Goal: Task Accomplishment & Management: Use online tool/utility

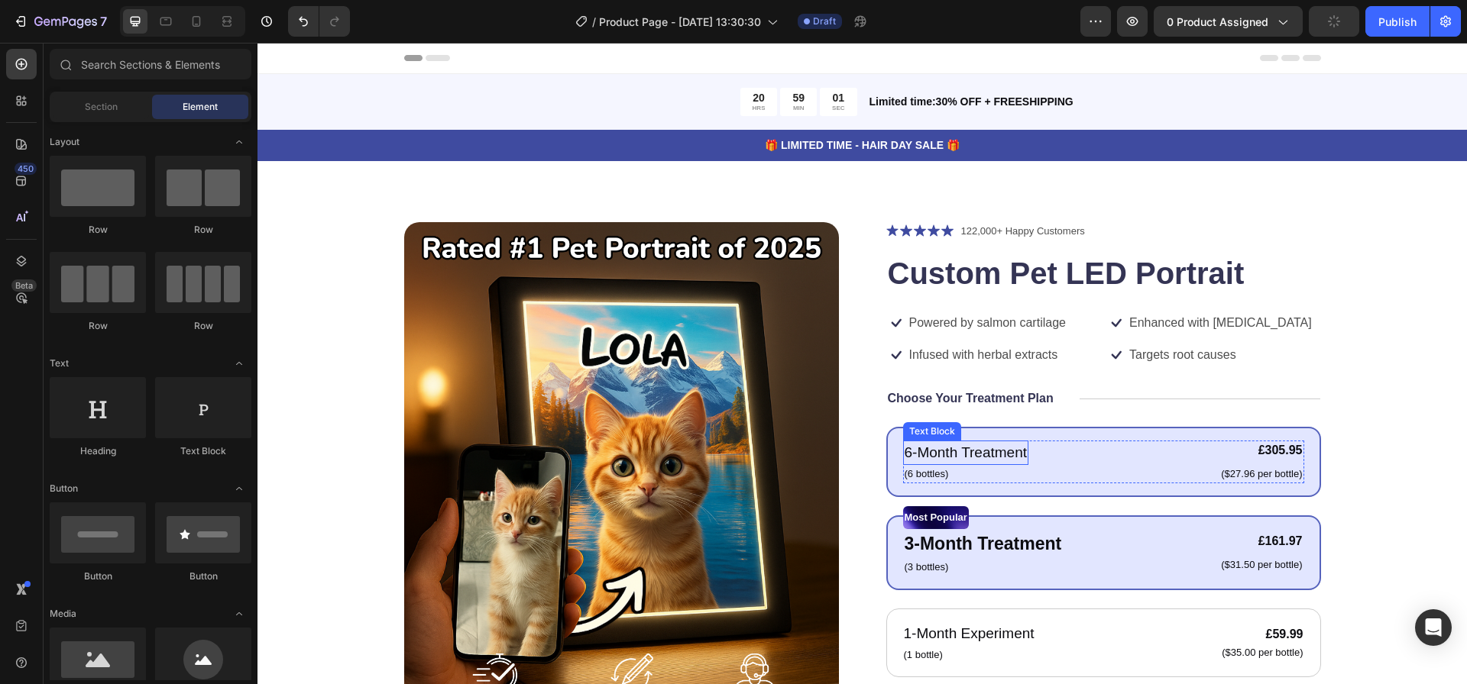
click at [985, 460] on p "6-Month Treatment" at bounding box center [966, 453] width 123 height 22
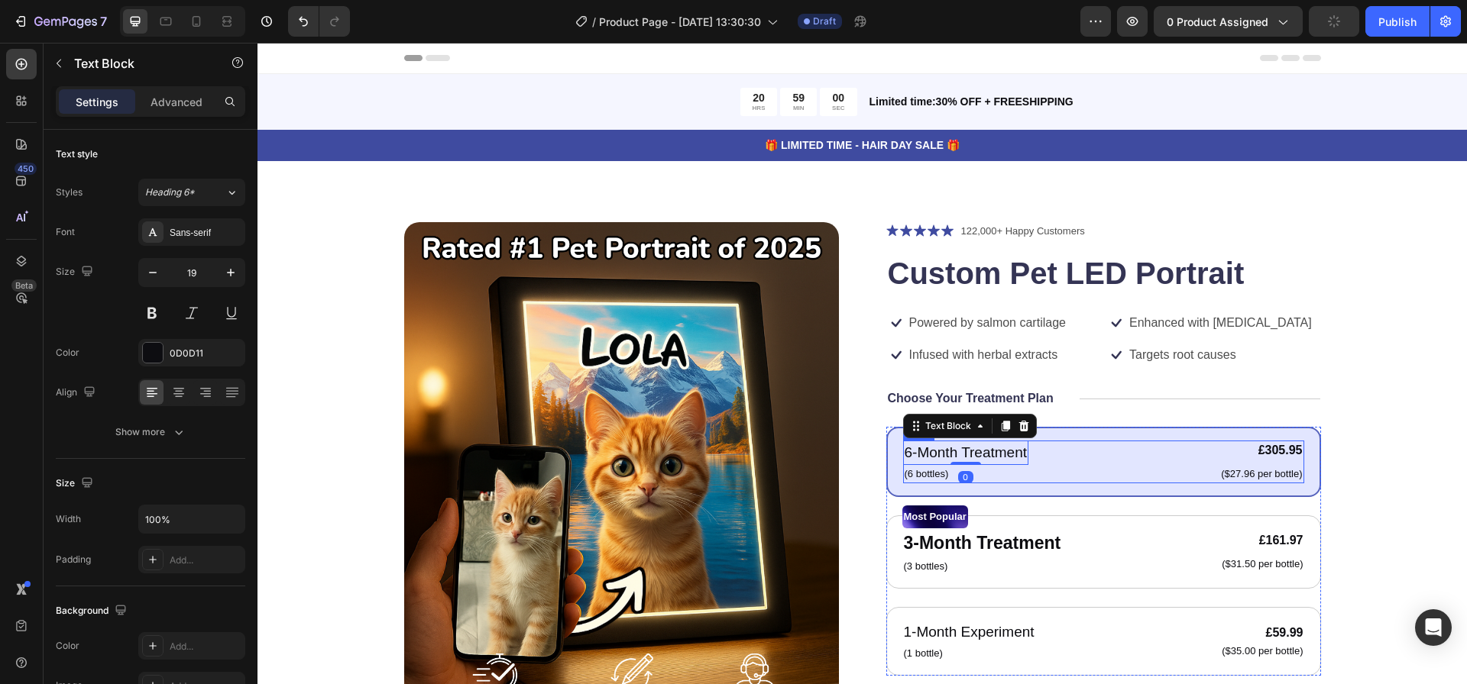
click at [1063, 464] on div "6-Month Treatment Text Block 0 (6 bottles) Text Block £305.95 Product Price Pro…" at bounding box center [1103, 462] width 401 height 43
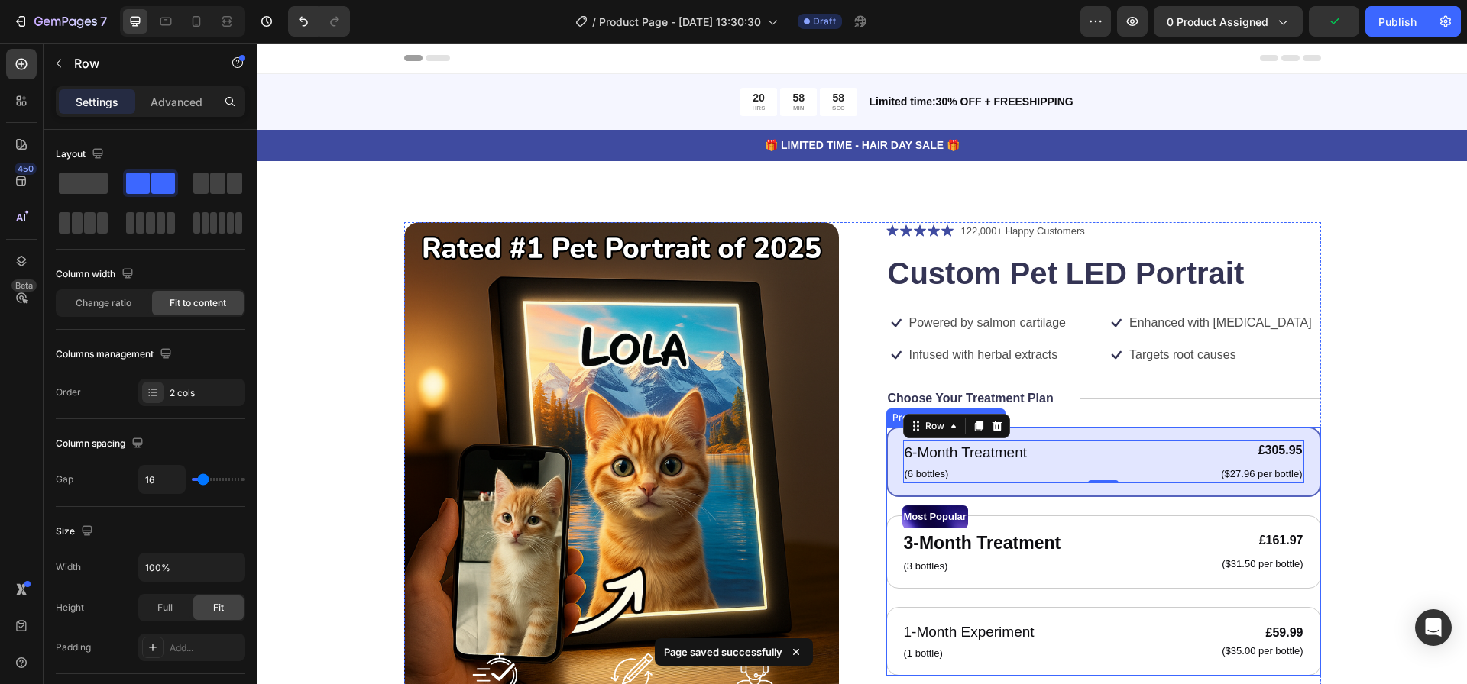
click at [869, 436] on div "Product Images Icon Icon Icon Icon Icon Icon List 122,000+ Happy Customers Text…" at bounding box center [862, 579] width 917 height 715
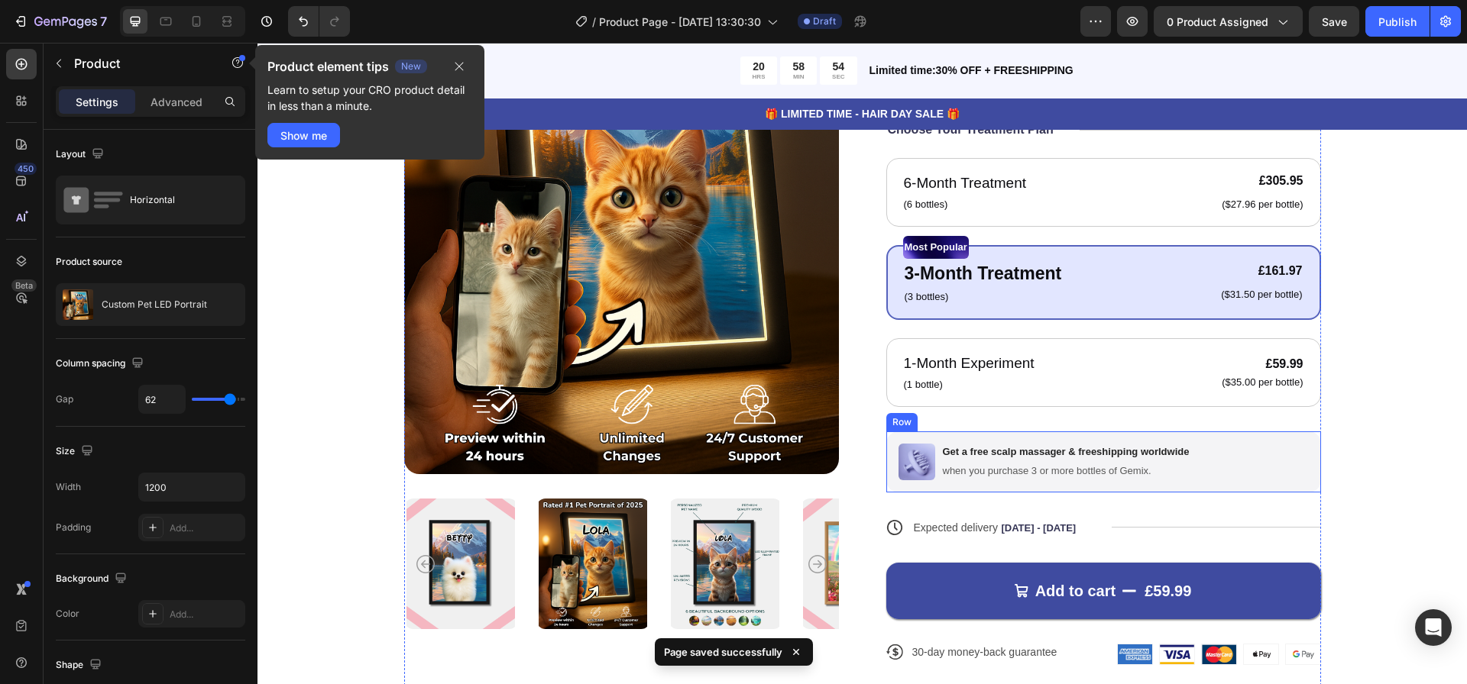
scroll to position [154, 0]
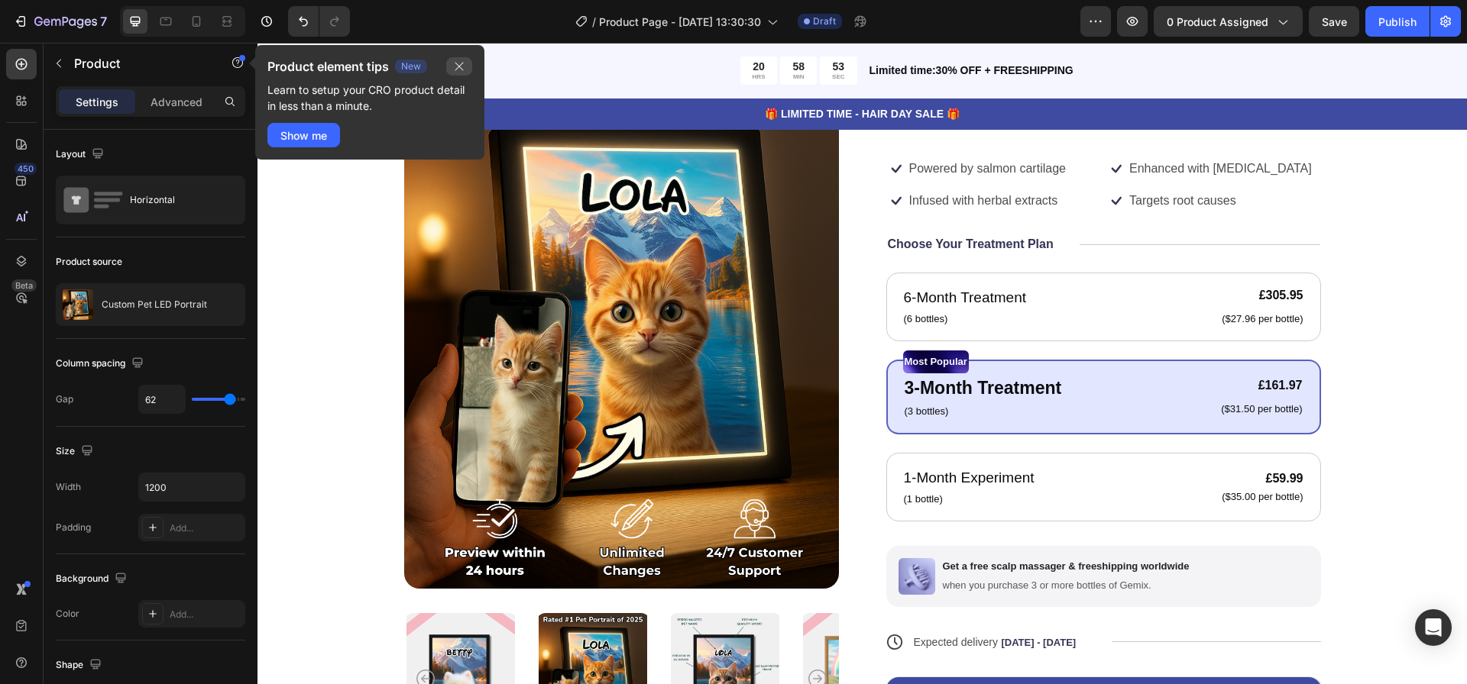
click at [459, 69] on icon "button" at bounding box center [459, 66] width 12 height 12
click at [19, 94] on icon at bounding box center [21, 100] width 15 height 15
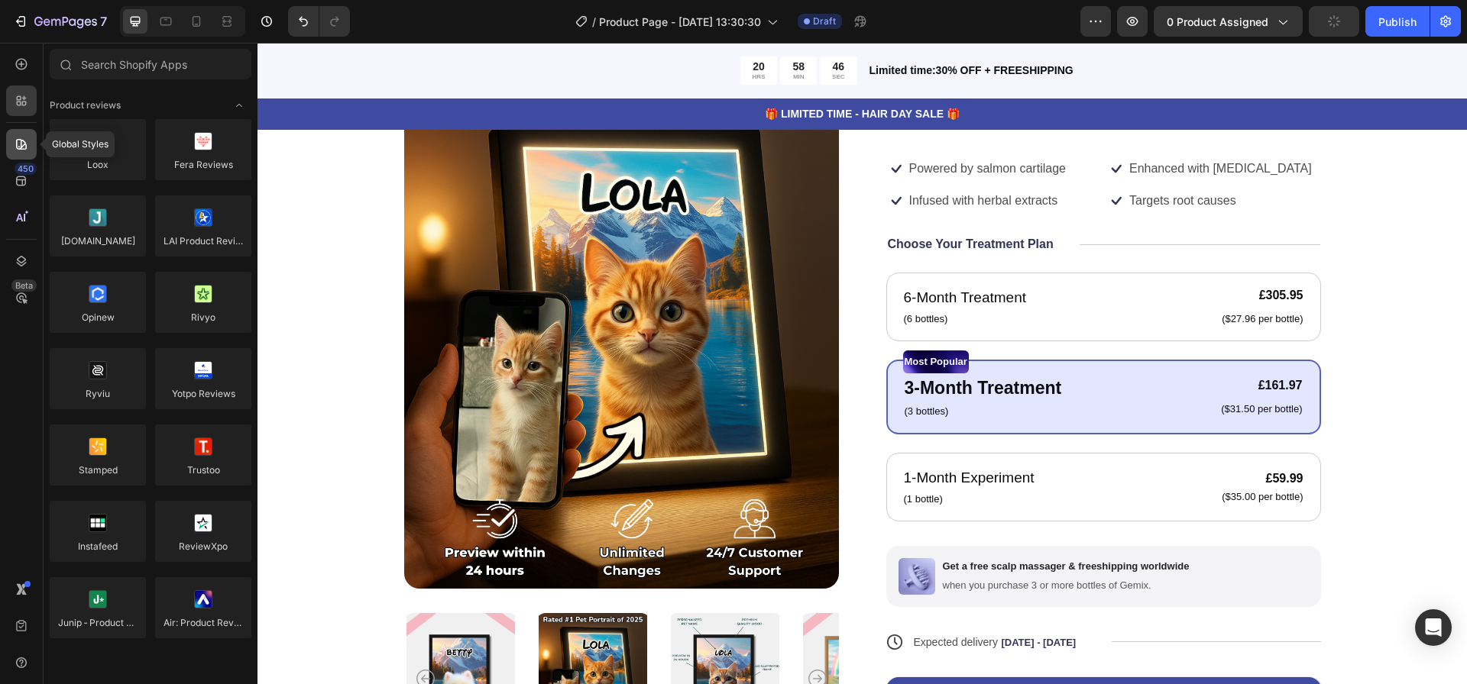
click at [29, 144] on div at bounding box center [21, 144] width 31 height 31
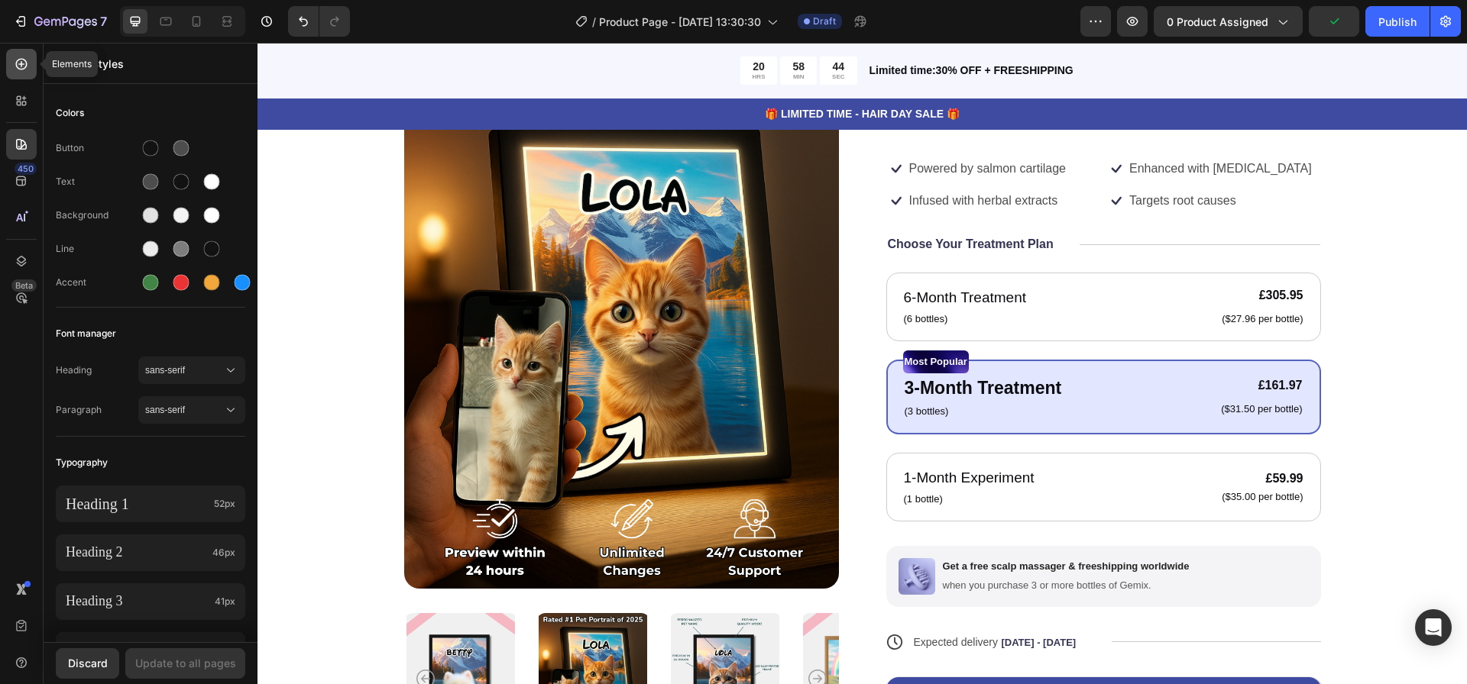
click at [22, 60] on icon at bounding box center [21, 64] width 15 height 15
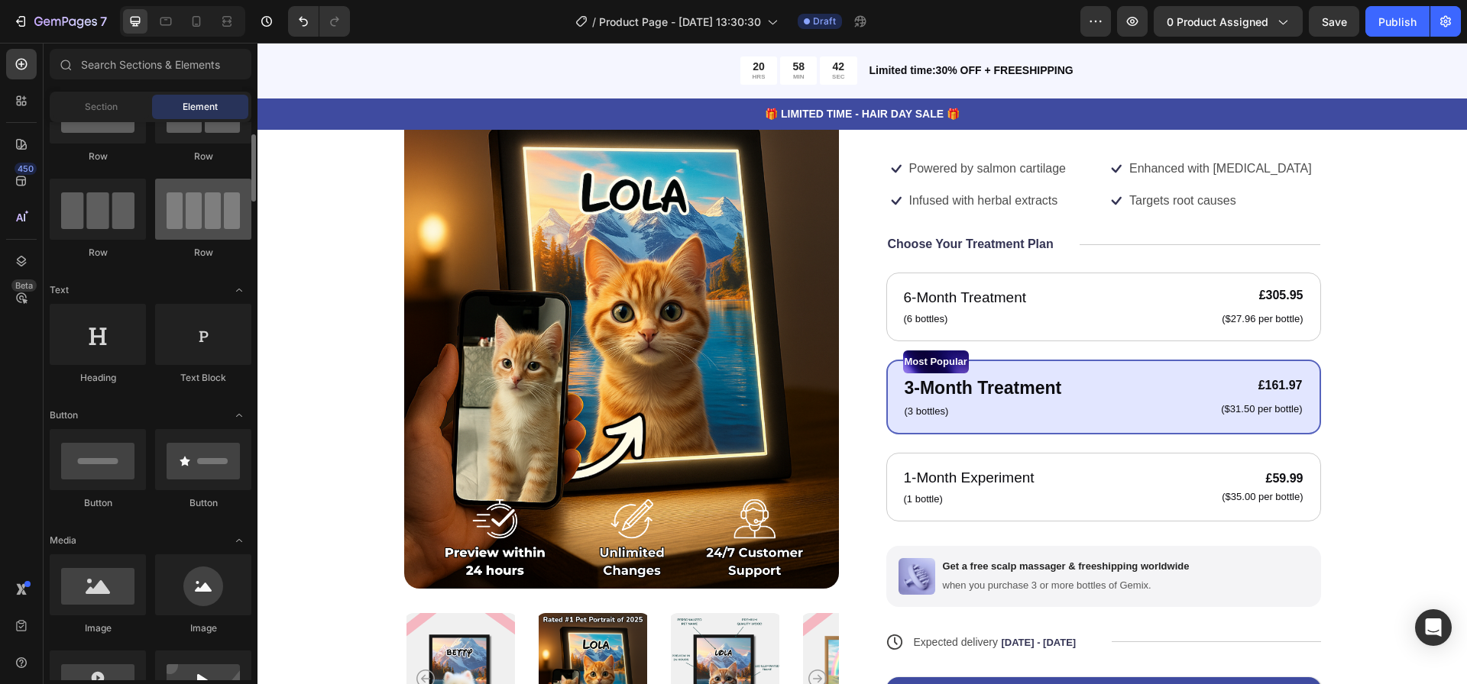
scroll to position [79, 0]
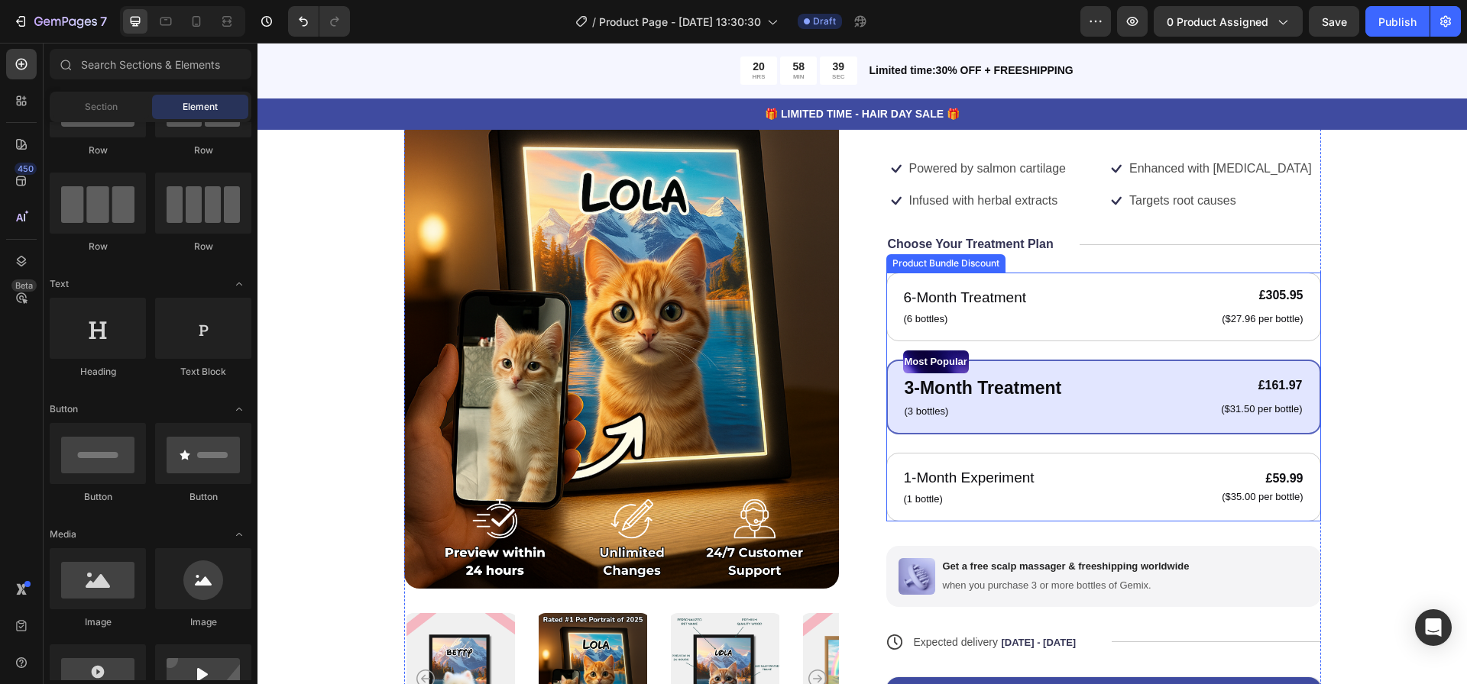
click at [898, 265] on div "Product Bundle Discount" at bounding box center [945, 264] width 113 height 14
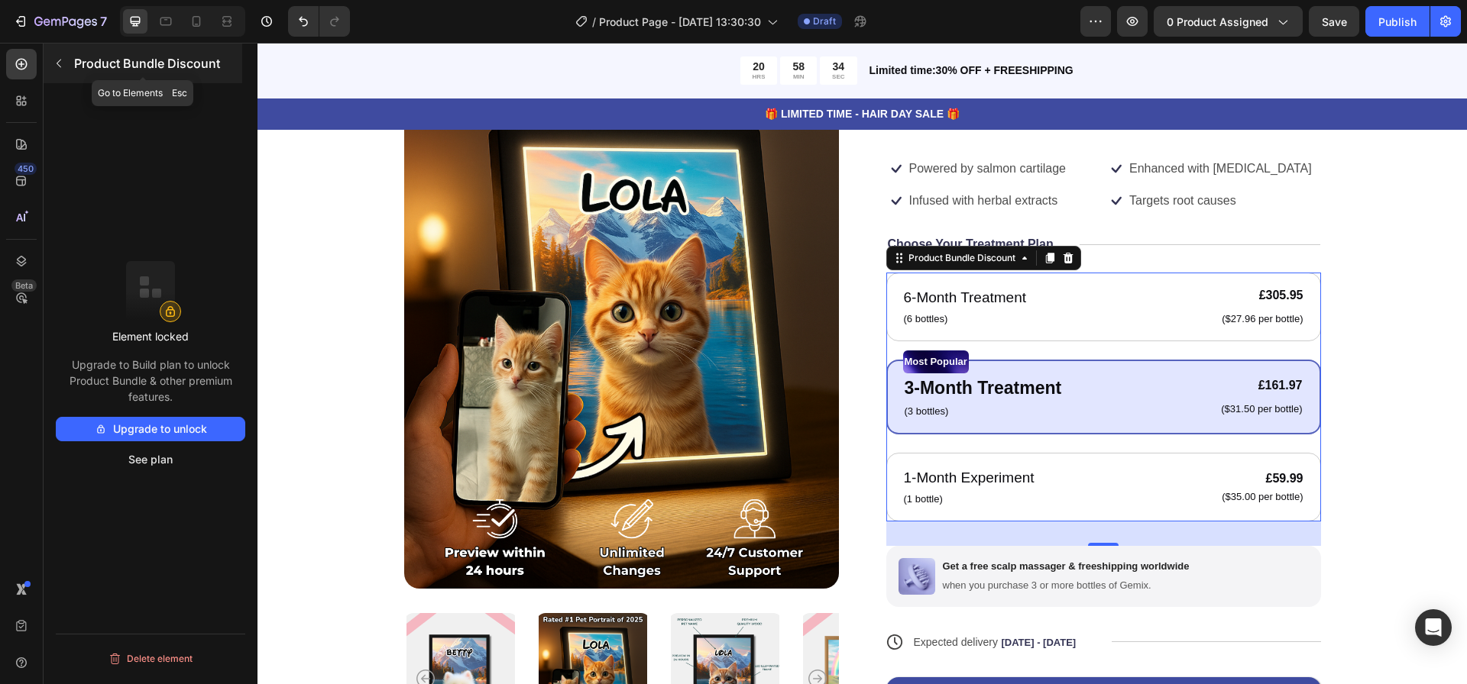
click at [73, 57] on div "Product Bundle Discount" at bounding box center [143, 64] width 199 height 40
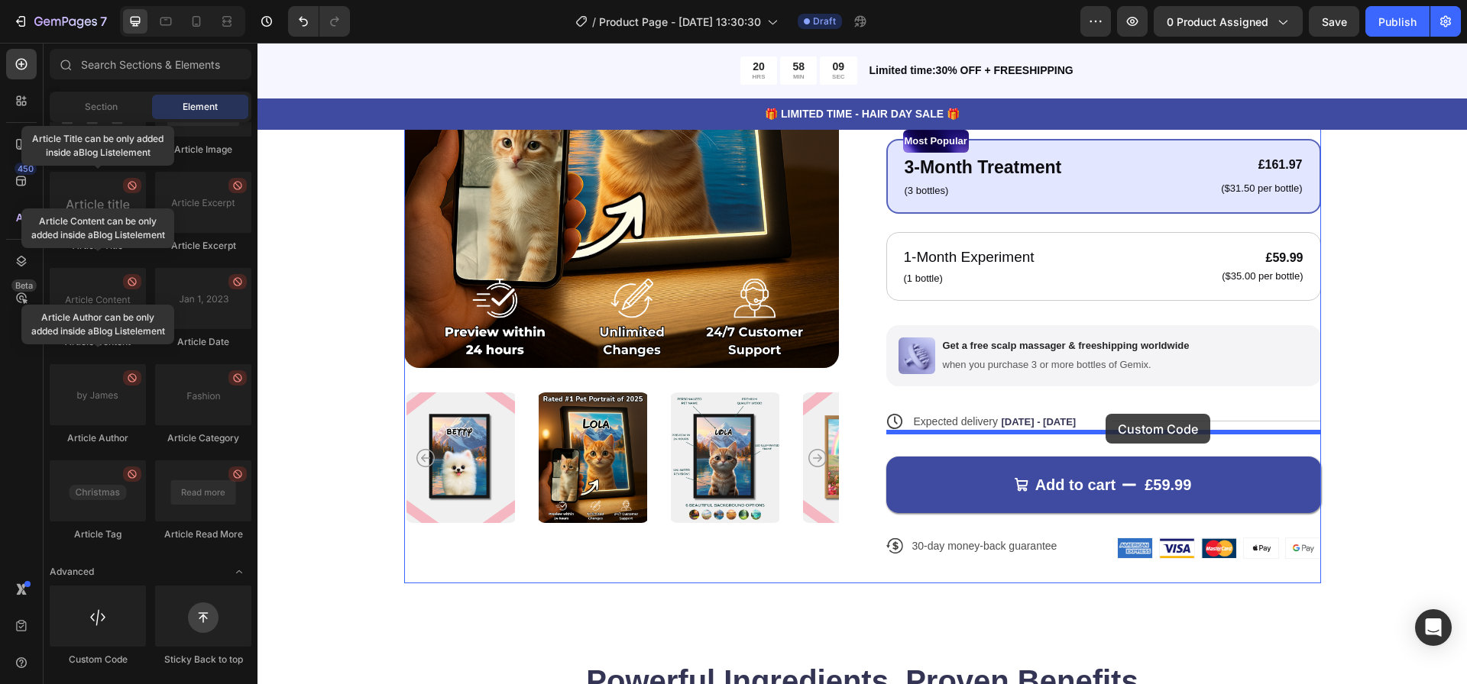
scroll to position [414, 0]
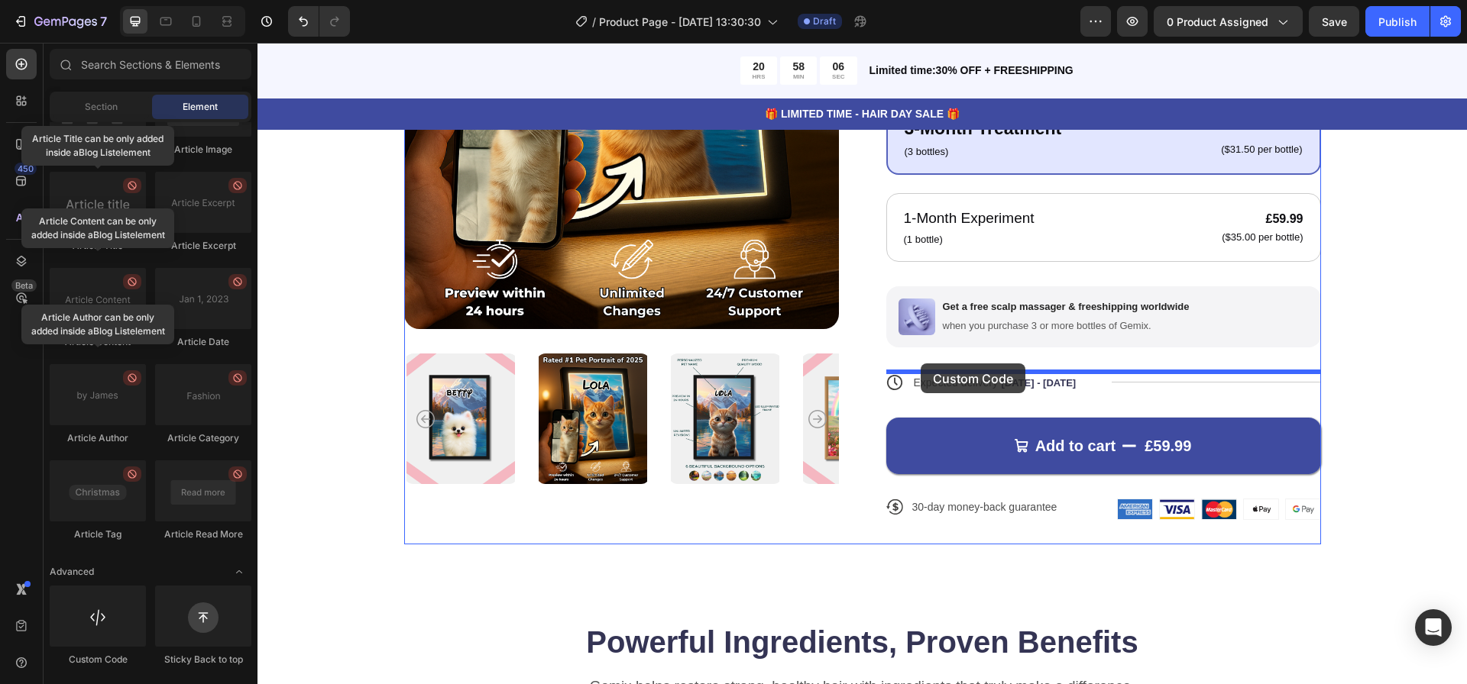
drag, startPoint x: 366, startPoint y: 673, endPoint x: 921, endPoint y: 364, distance: 635.1
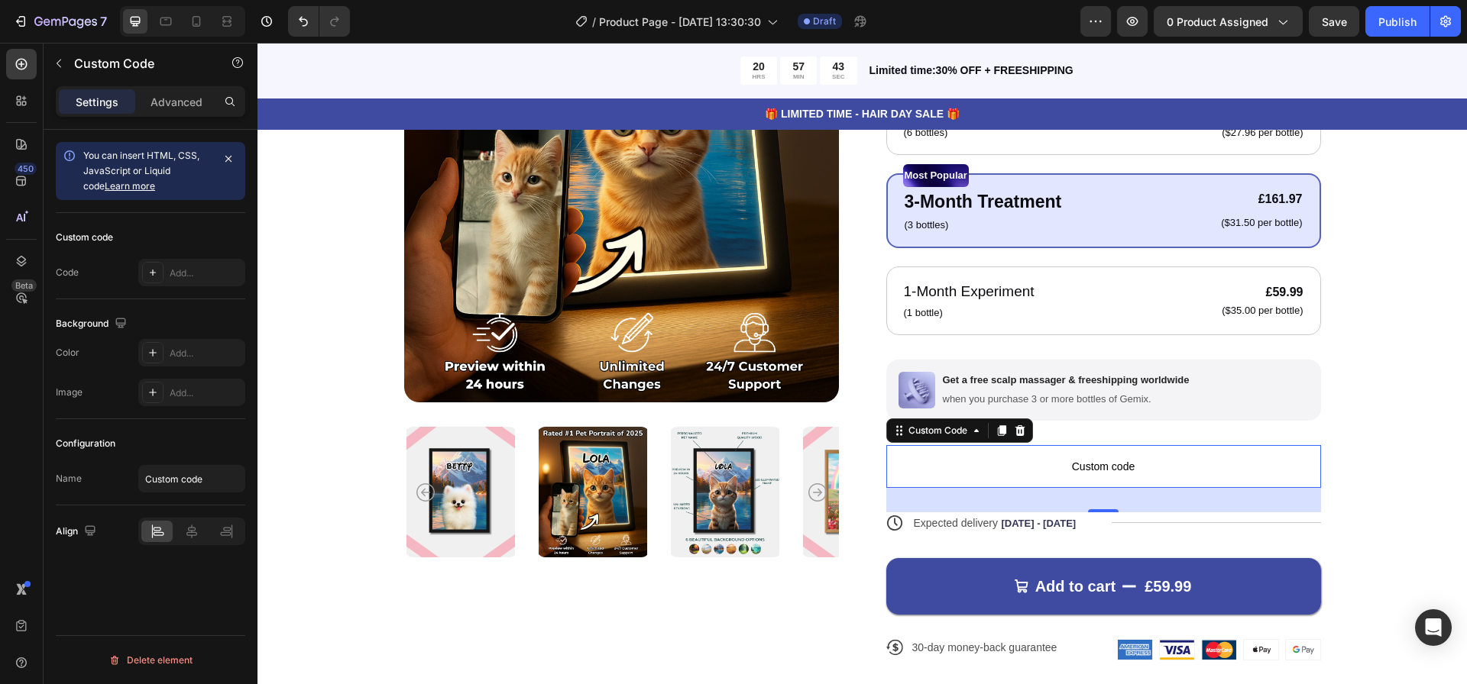
scroll to position [325, 0]
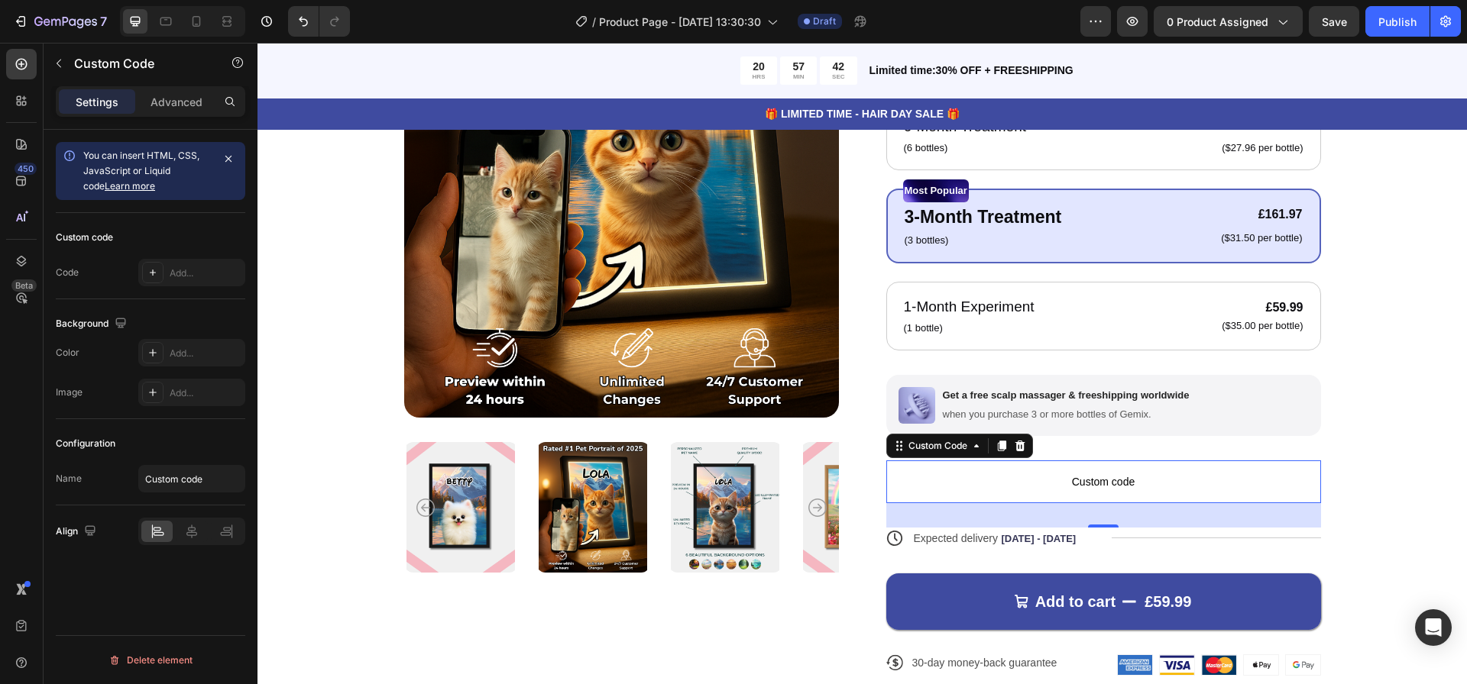
click at [943, 487] on span "Custom code" at bounding box center [1103, 482] width 435 height 18
click at [963, 444] on div "Custom Code" at bounding box center [937, 446] width 65 height 14
click at [176, 97] on p "Advanced" at bounding box center [176, 102] width 52 height 16
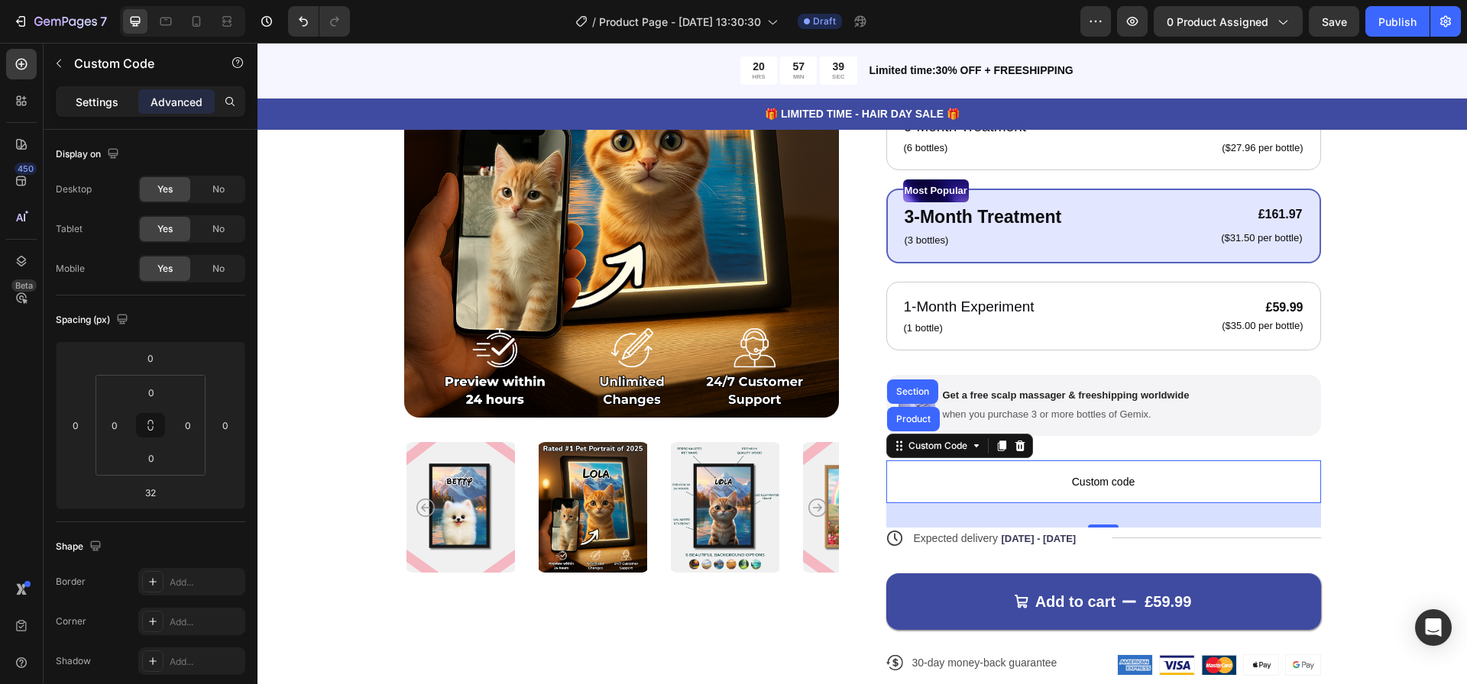
click at [104, 97] on p "Settings" at bounding box center [97, 102] width 43 height 16
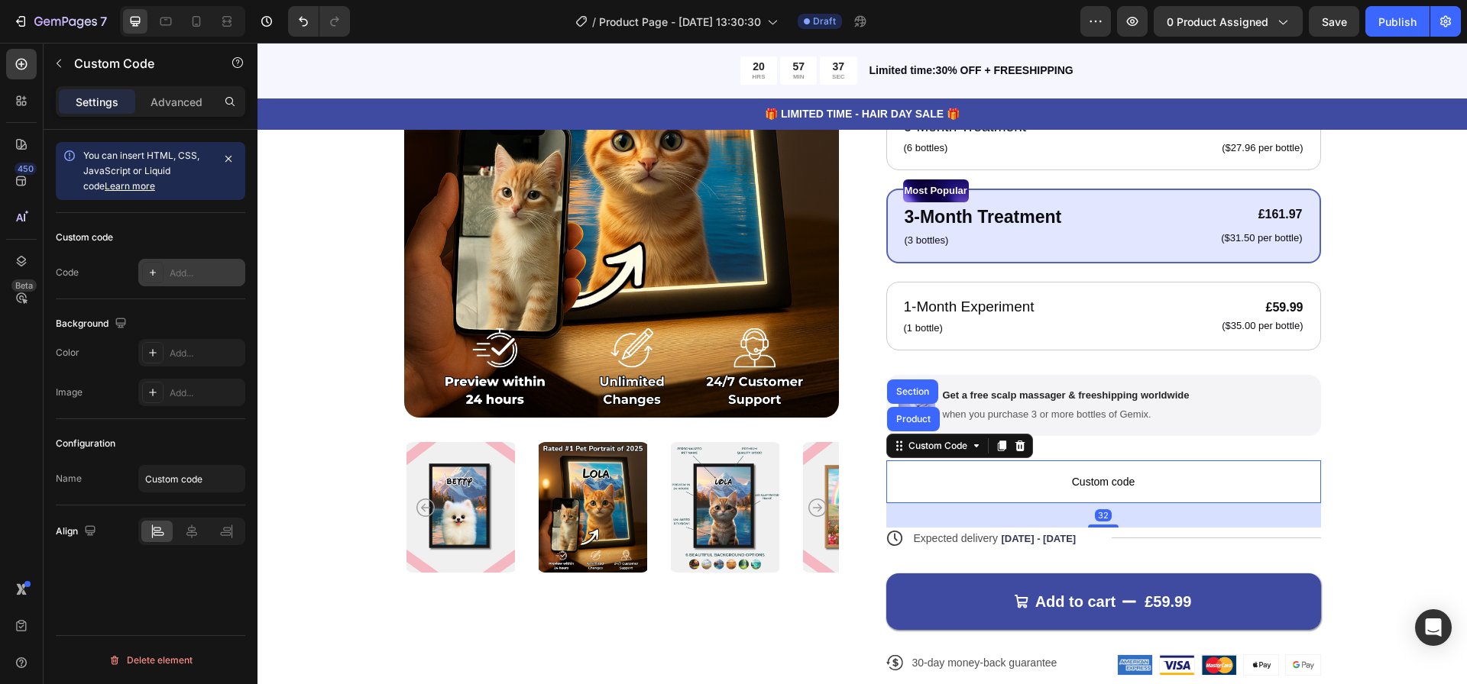
click at [184, 275] on div "Add..." at bounding box center [206, 274] width 72 height 14
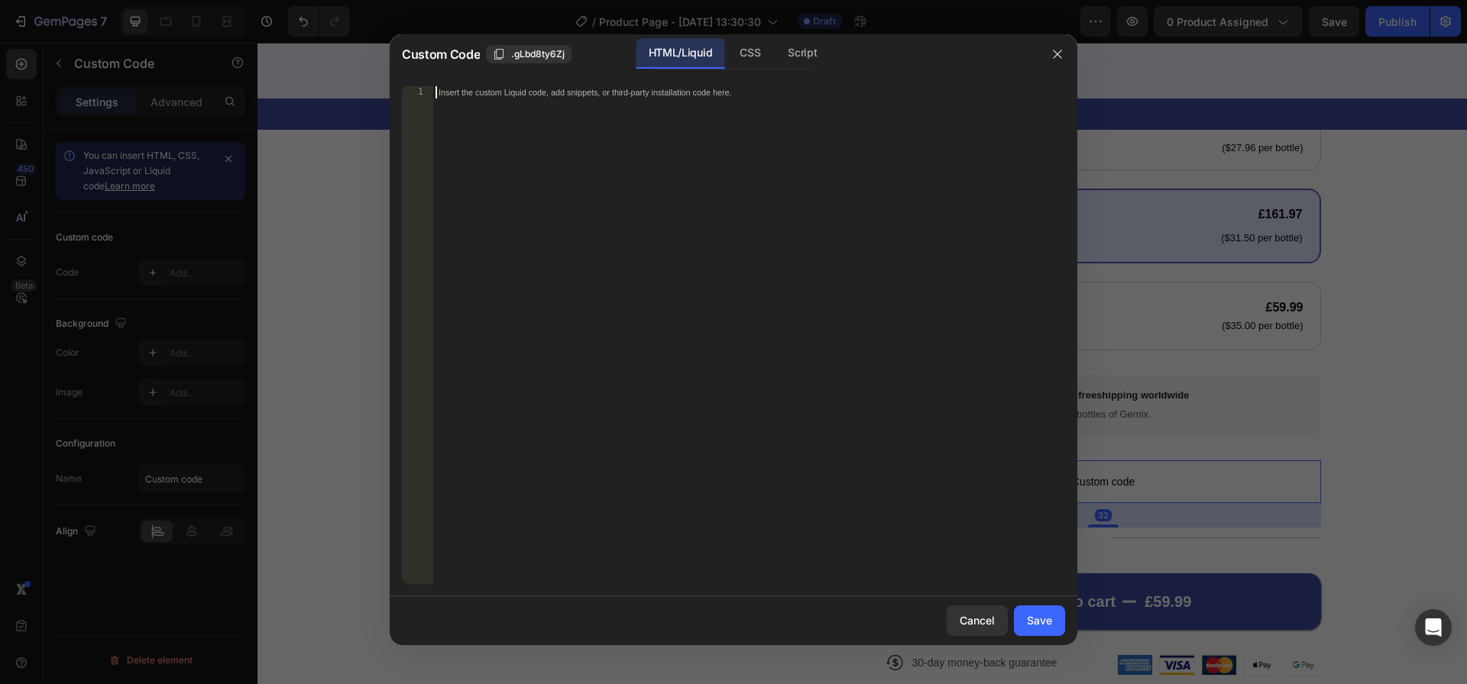
click at [536, 130] on div "Insert the custom Liquid code, add snippets, or third-party installation code h…" at bounding box center [748, 347] width 633 height 523
paste textarea "</script>"
type textarea "</script>"
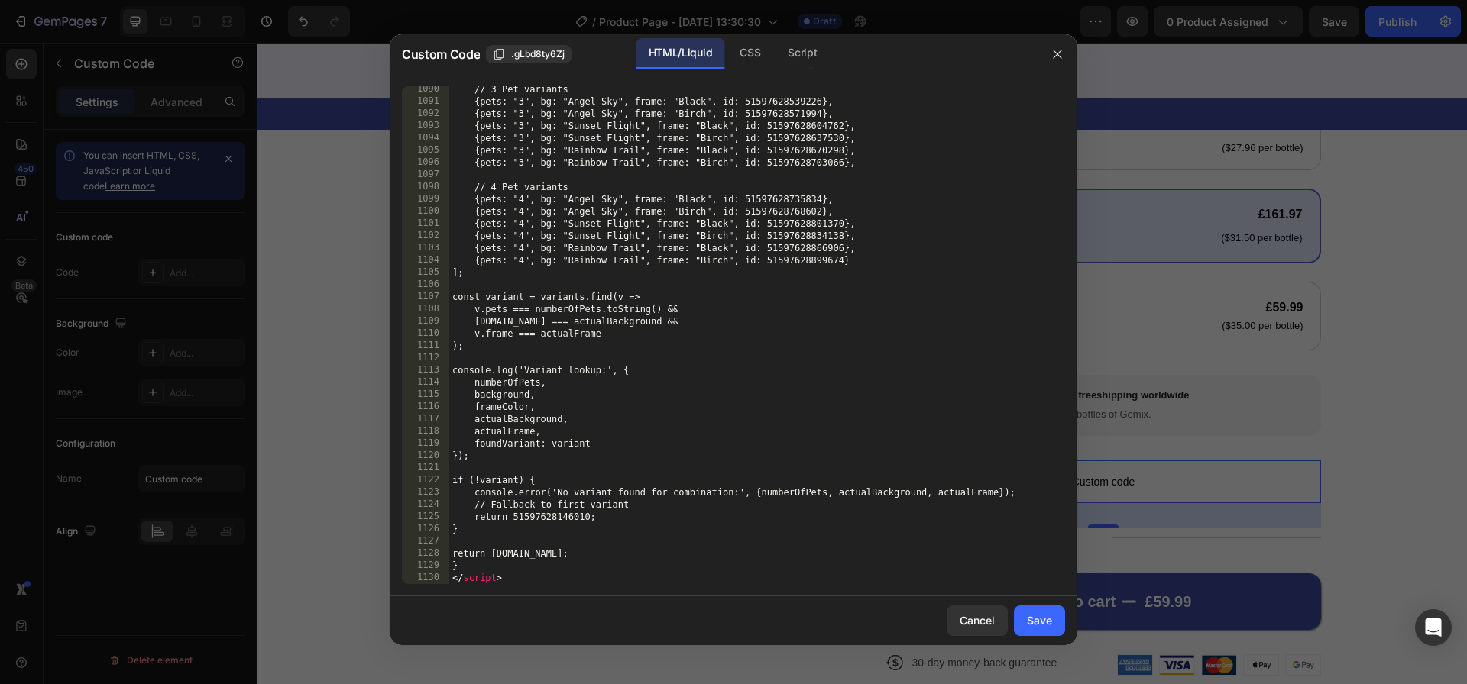
scroll to position [14292, 0]
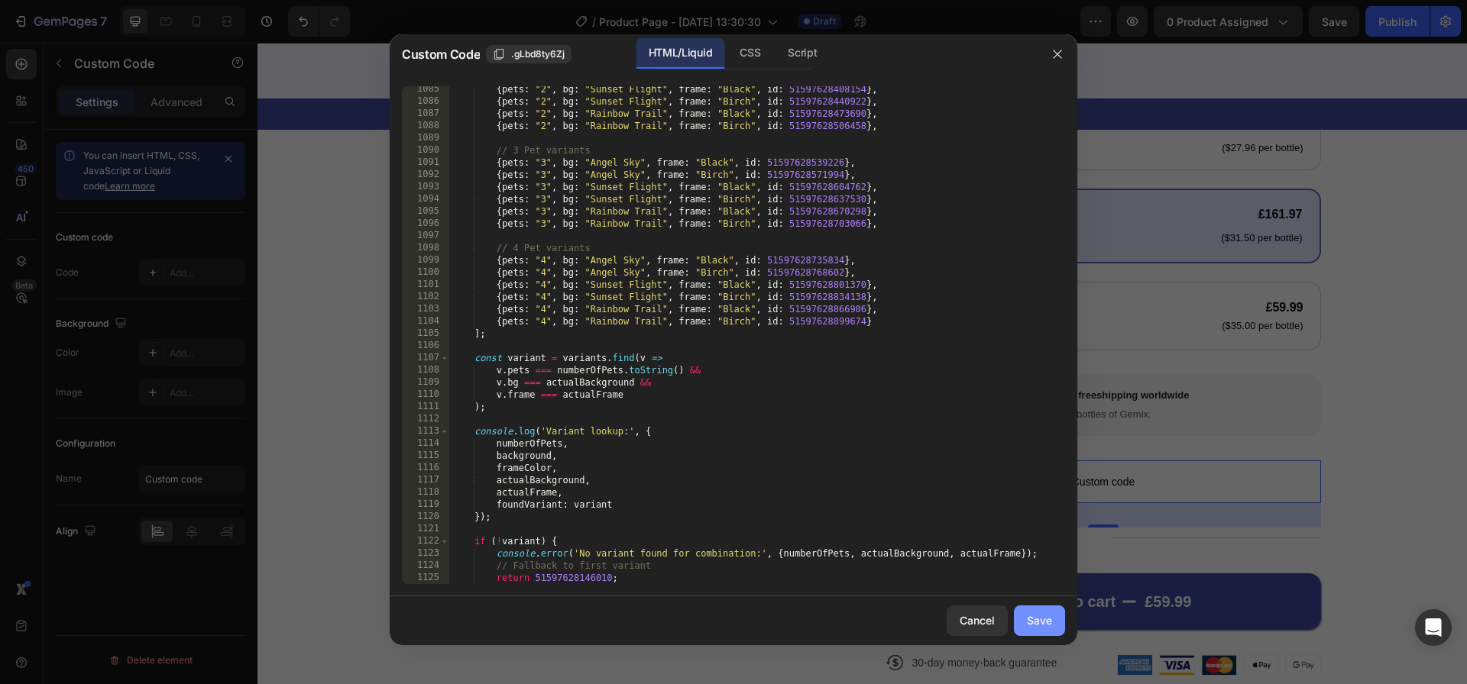
click at [1036, 620] on div "Save" at bounding box center [1039, 621] width 25 height 16
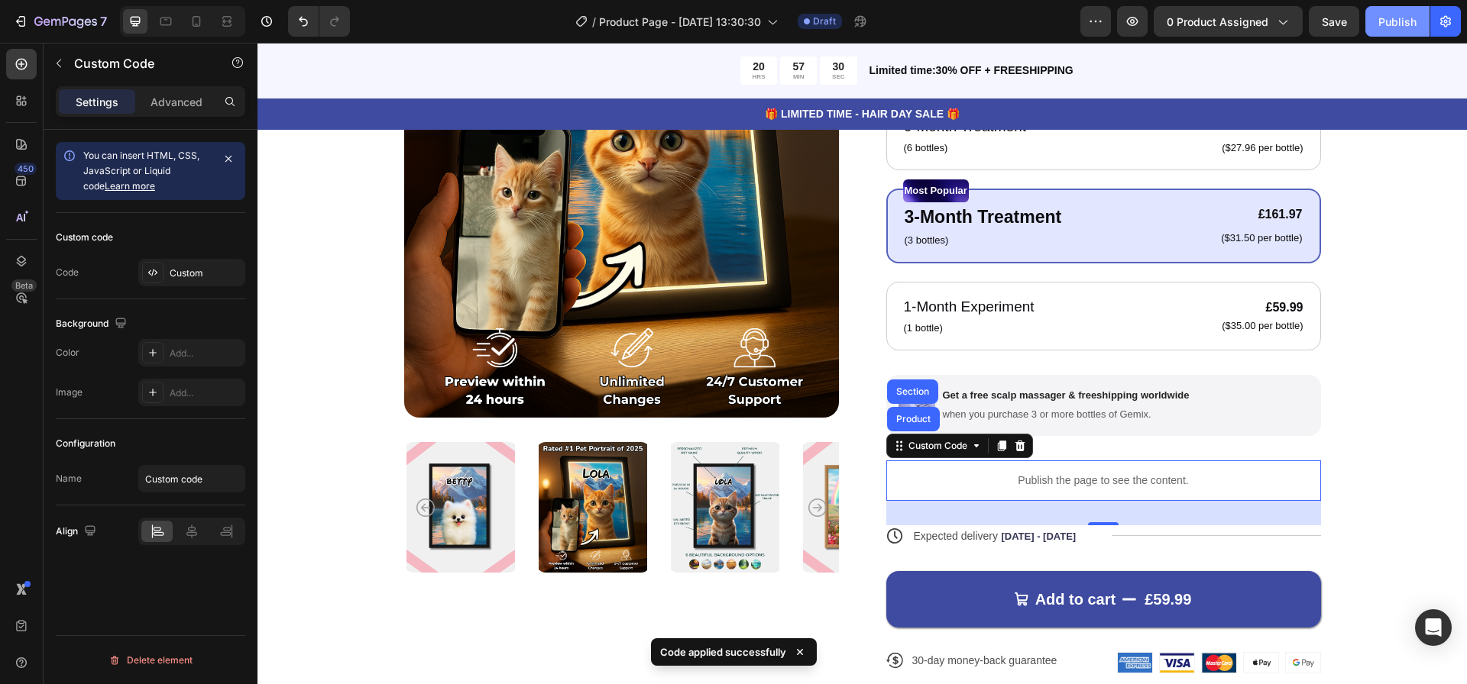
click at [1390, 26] on div "Publish" at bounding box center [1397, 22] width 38 height 16
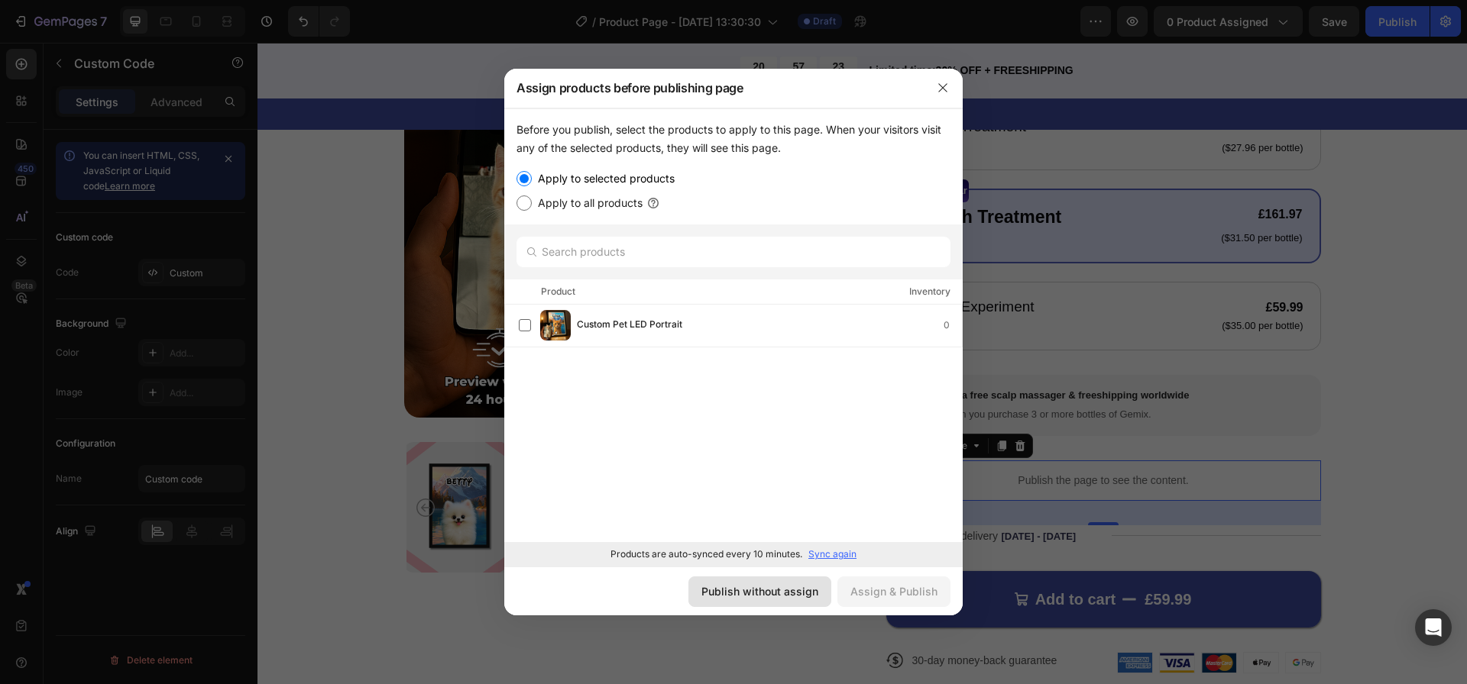
click at [723, 587] on div "Publish without assign" at bounding box center [759, 592] width 117 height 16
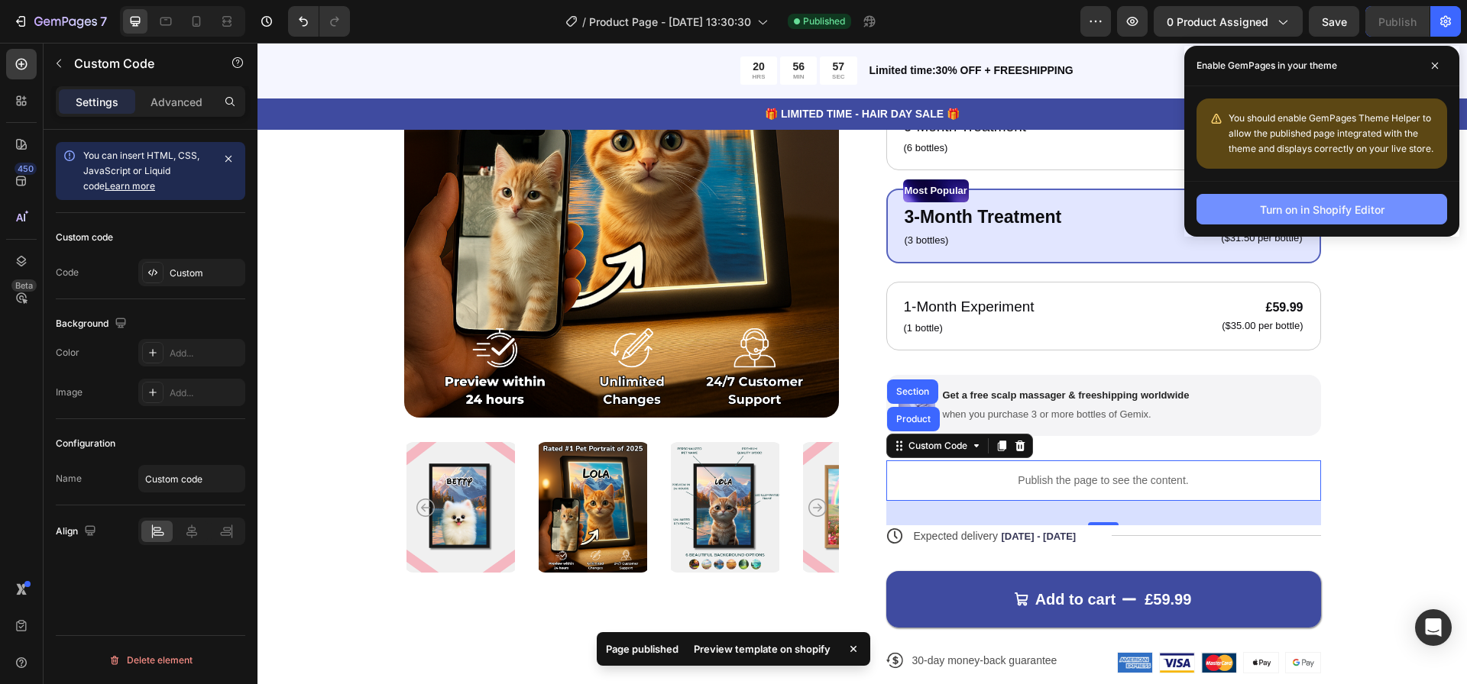
click at [1351, 215] on div "Turn on in Shopify Editor" at bounding box center [1322, 210] width 125 height 16
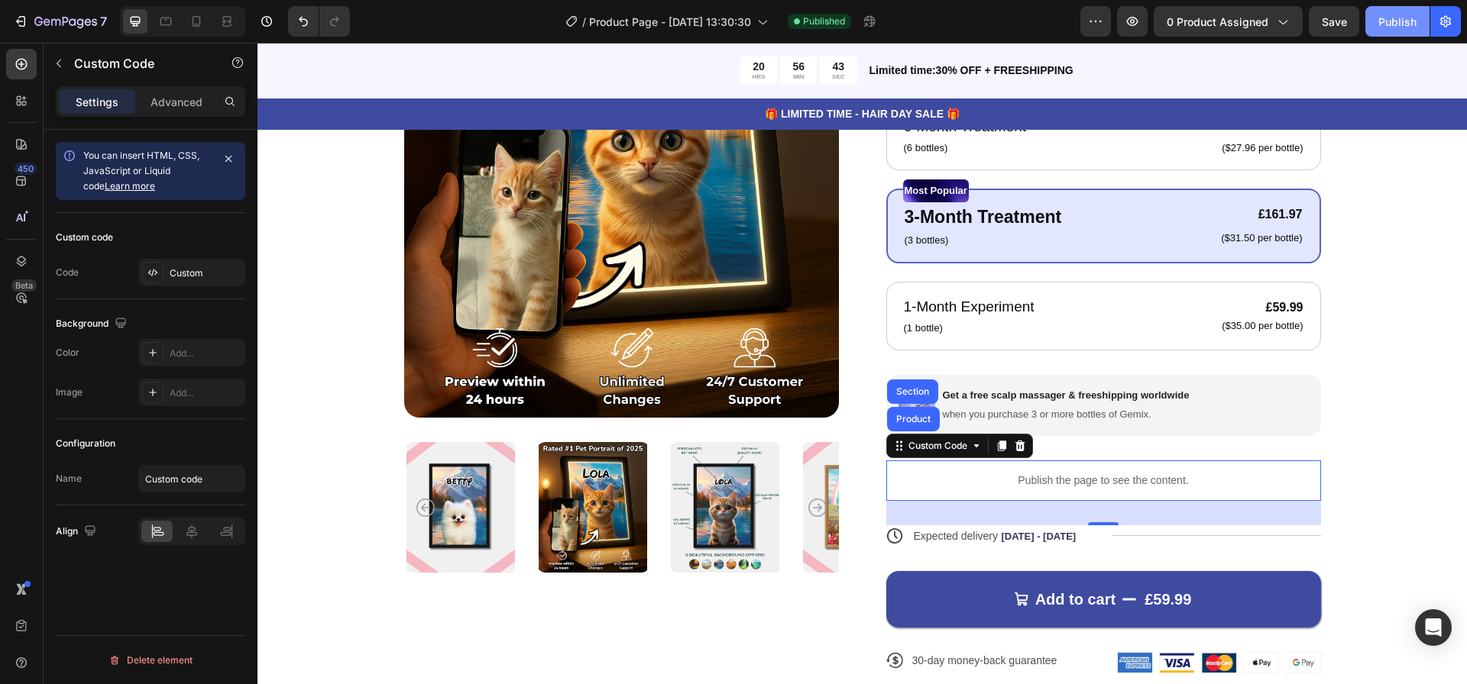
click at [1378, 21] on div "Publish" at bounding box center [1397, 22] width 38 height 16
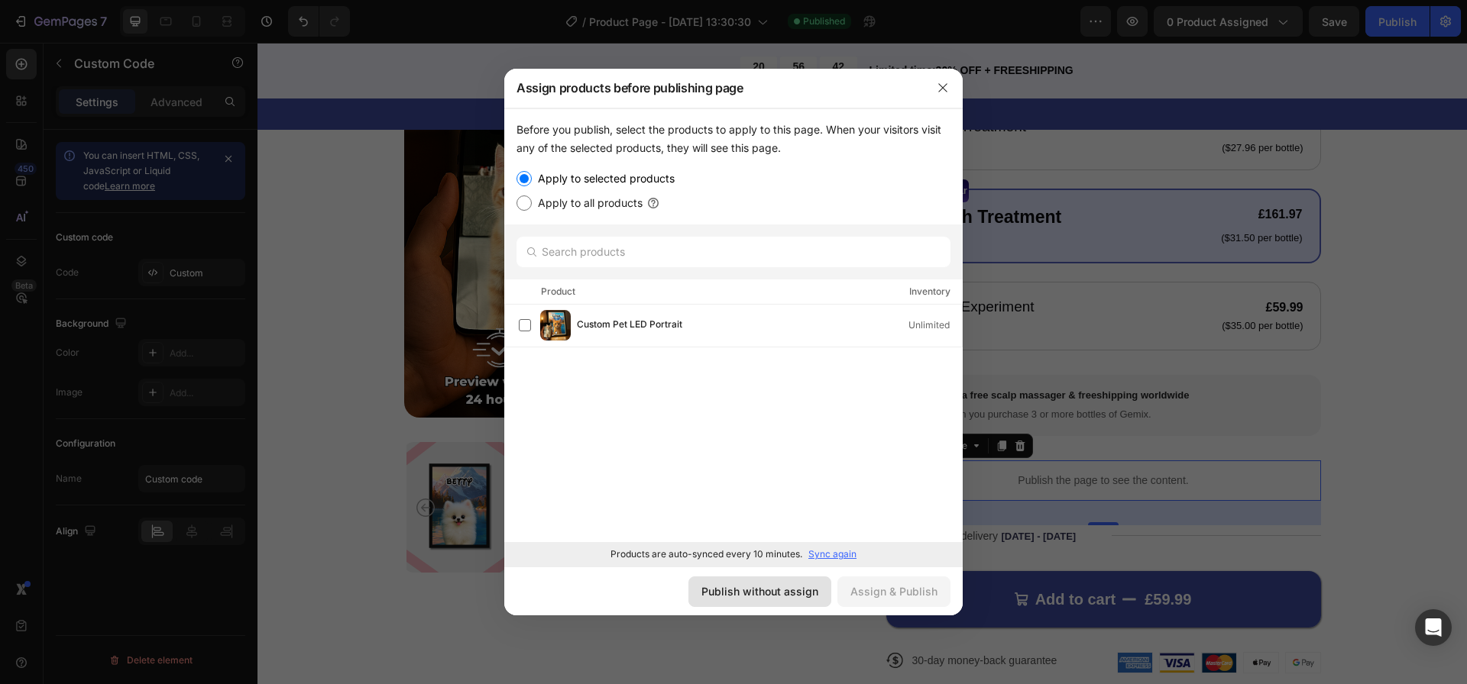
click at [746, 593] on div "Publish without assign" at bounding box center [759, 592] width 117 height 16
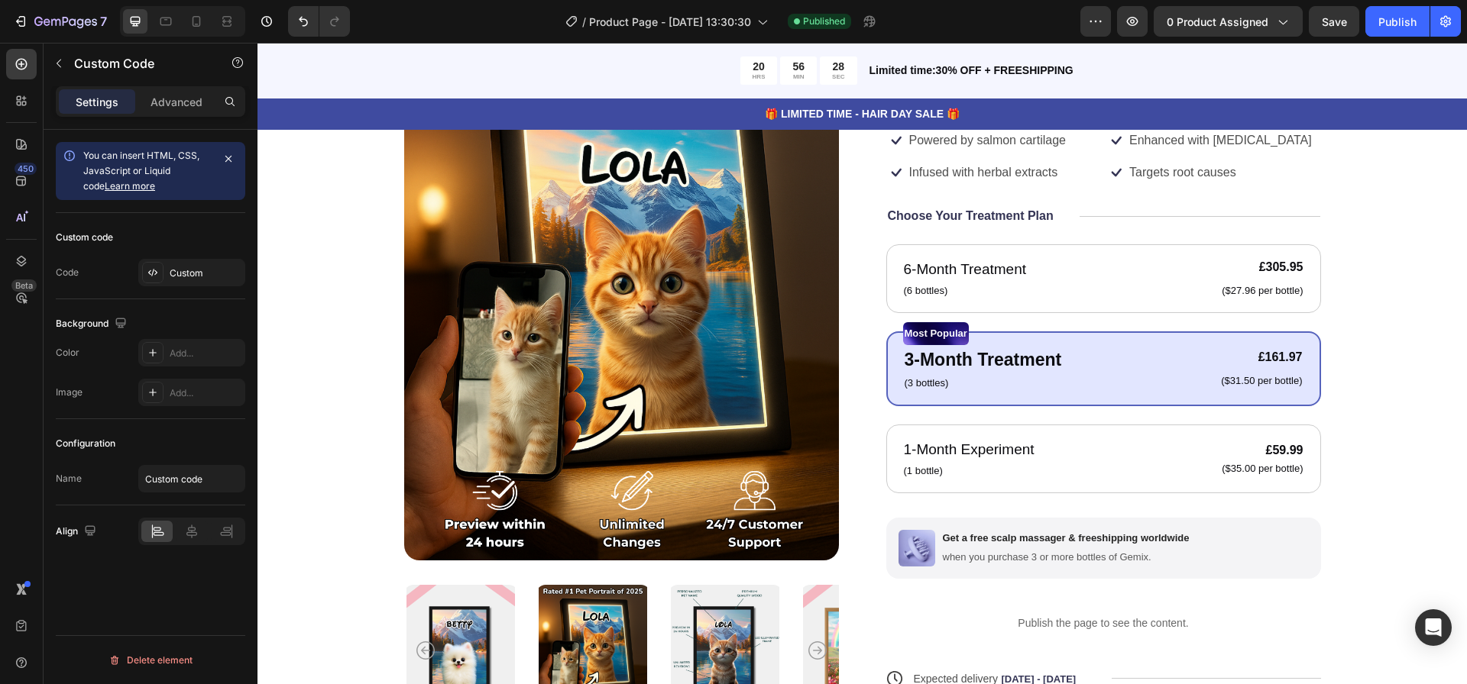
scroll to position [0, 0]
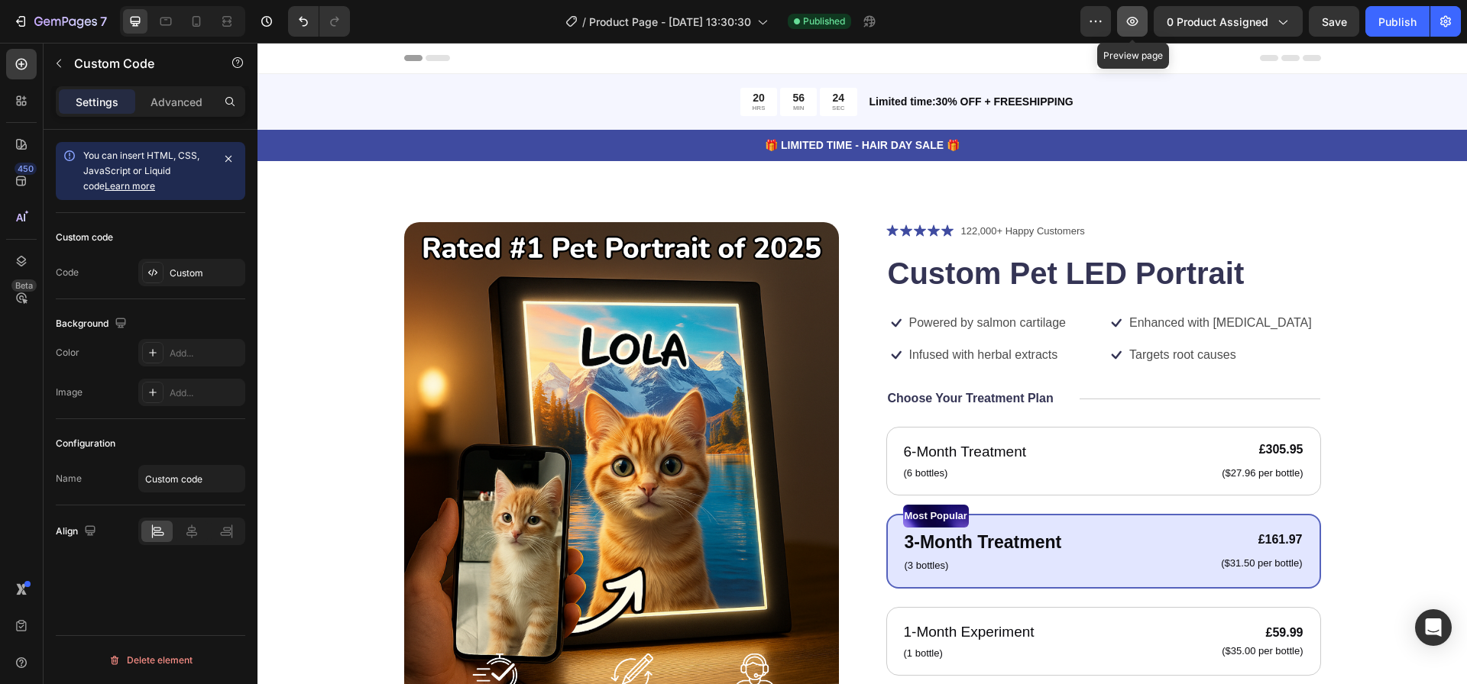
click at [1135, 25] on icon "button" at bounding box center [1132, 21] width 11 height 9
